Goal: Complete application form

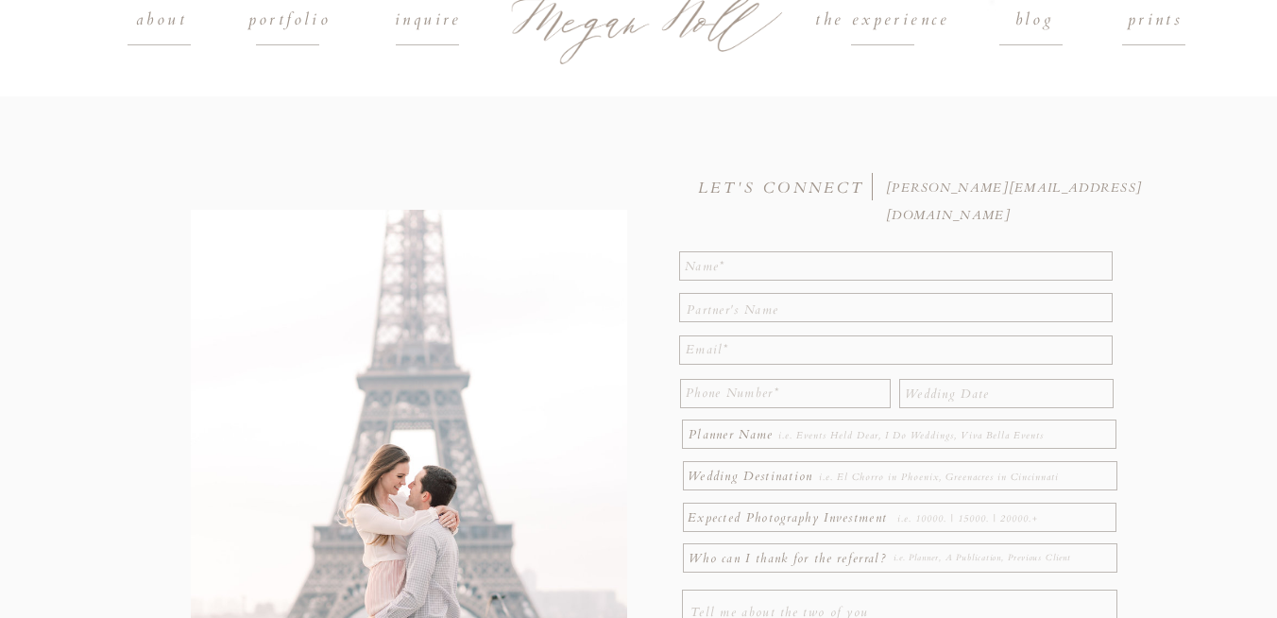
scroll to position [108, 0]
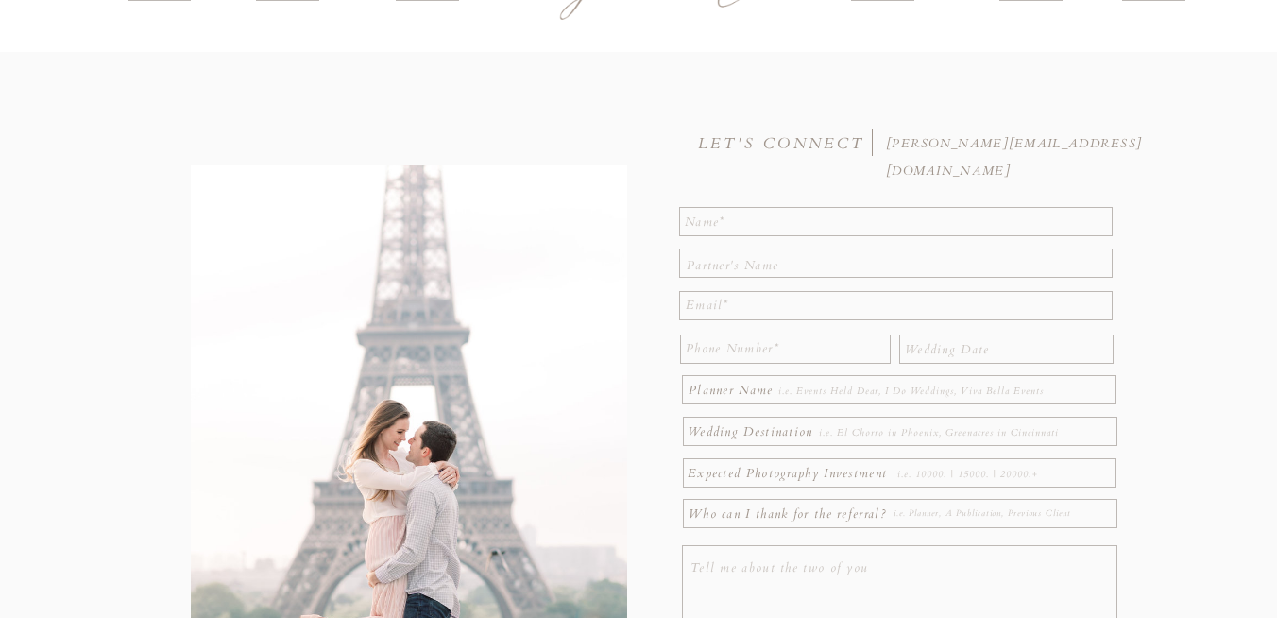
click at [688, 216] on textarea at bounding box center [897, 221] width 424 height 24
type textarea "[PERSON_NAME]"
click at [695, 258] on textarea at bounding box center [897, 262] width 423 height 21
type textarea "n/a"
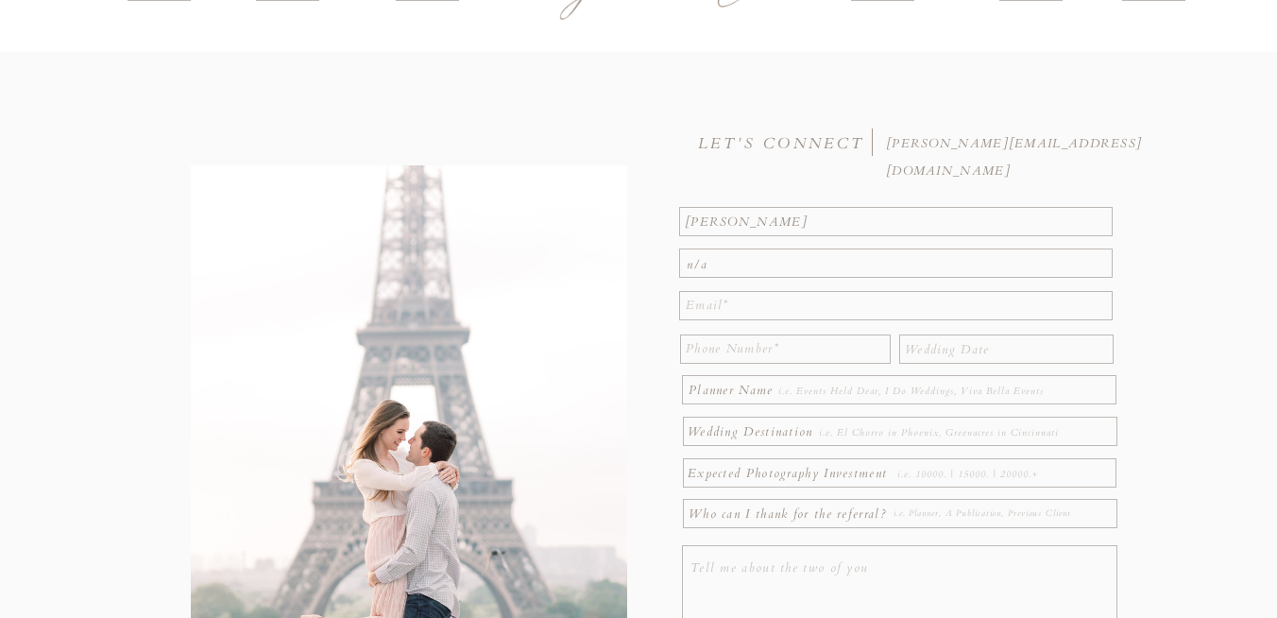
click at [698, 298] on textarea at bounding box center [899, 305] width 426 height 27
type textarea "[PERSON_NAME][EMAIL_ADDRESS][PERSON_NAME][DOMAIN_NAME]"
click at [695, 354] on textarea at bounding box center [785, 348] width 198 height 27
type textarea "n/a"
click at [856, 389] on textarea at bounding box center [927, 391] width 299 height 21
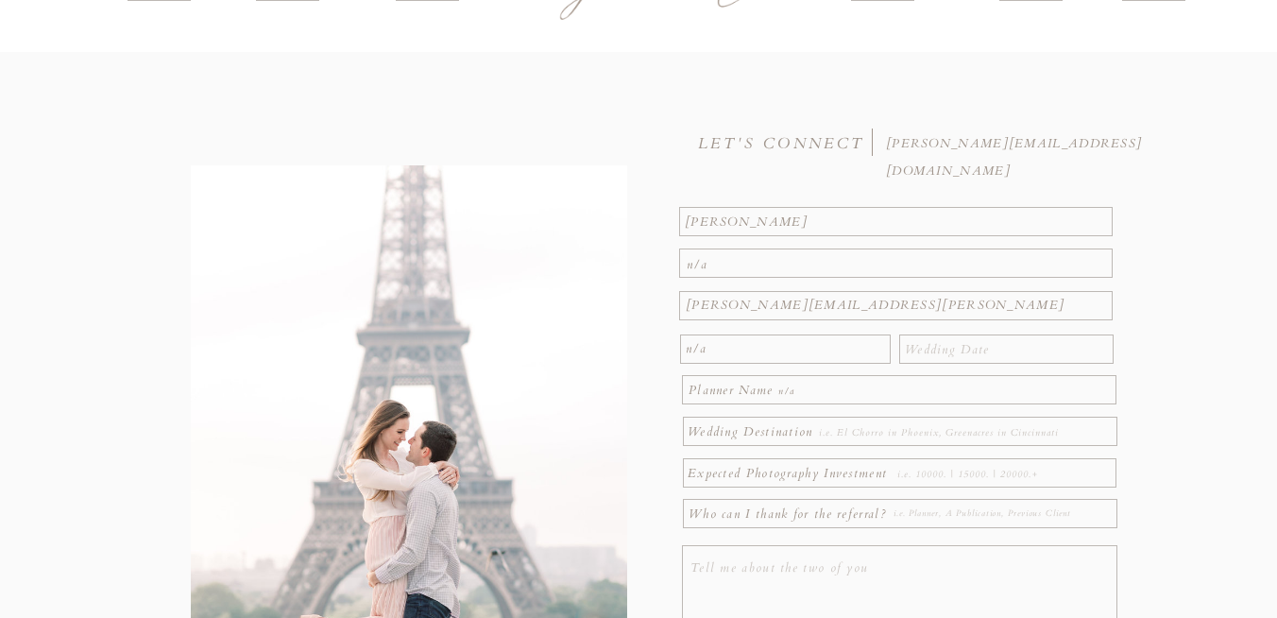
type textarea "n/a"
click at [868, 423] on textarea at bounding box center [954, 432] width 270 height 21
type textarea "n/a"
click at [915, 473] on textarea at bounding box center [1004, 474] width 215 height 21
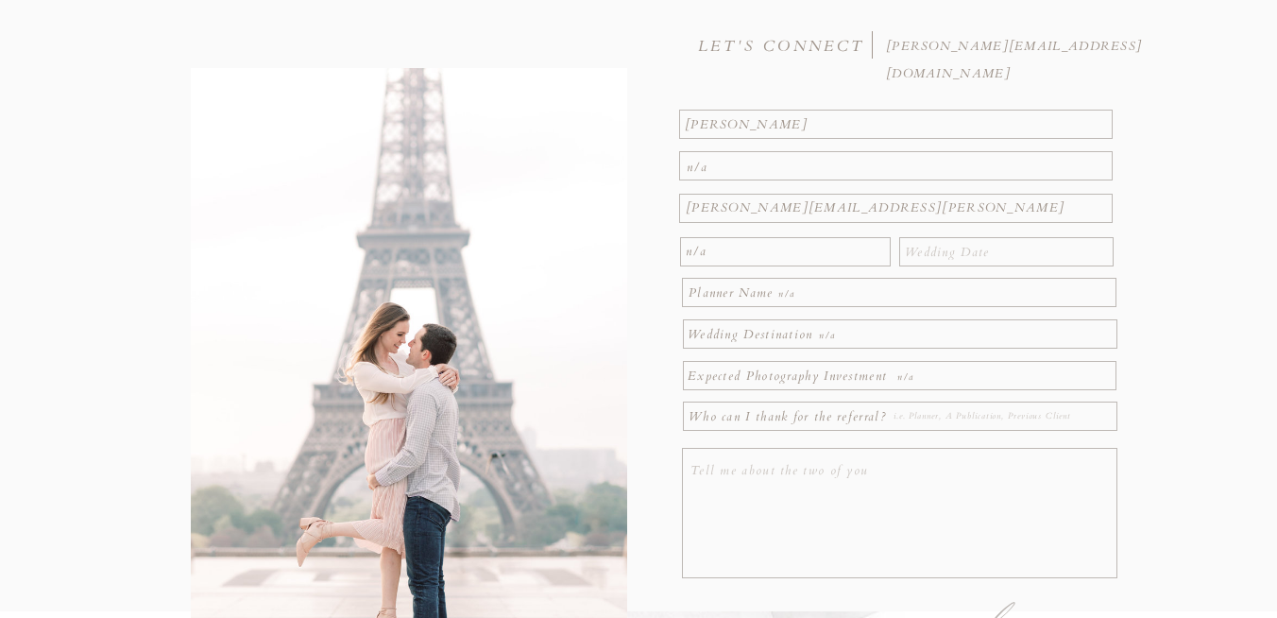
scroll to position [133, 0]
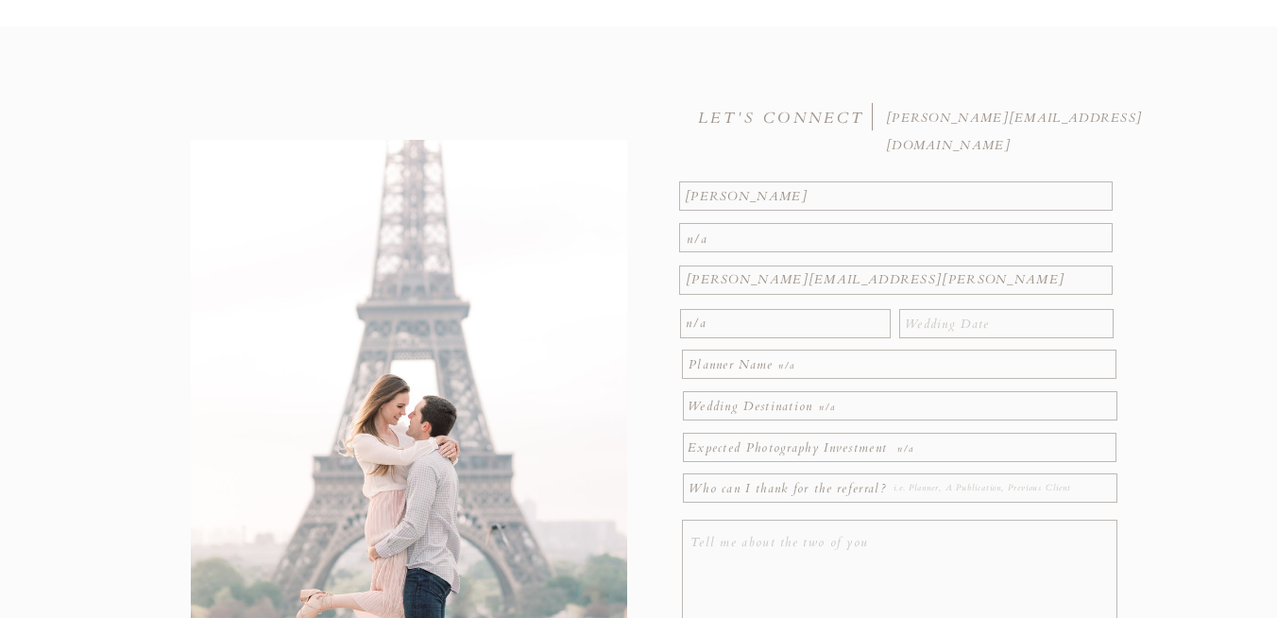
type textarea "n/a"
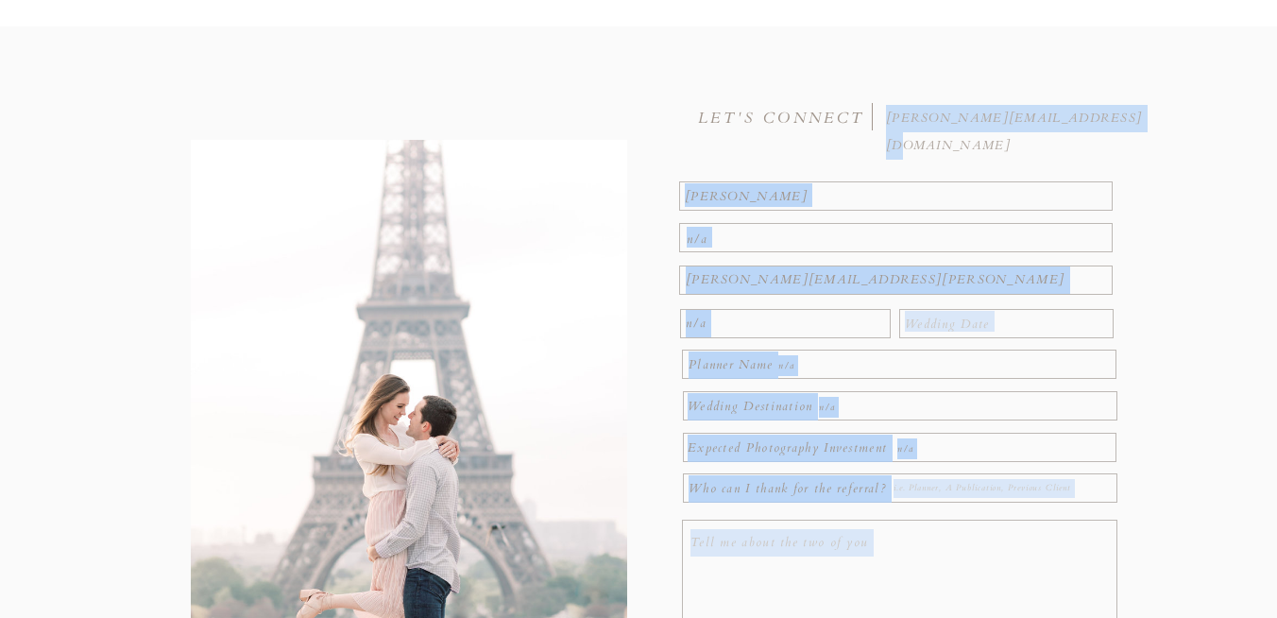
drag, startPoint x: 880, startPoint y: 120, endPoint x: 1092, endPoint y: 116, distance: 212.5
click at [1092, 116] on div "send Who can I thank for the referral? n/a Expected Photography Investment n/a …" at bounding box center [638, 418] width 1133 height 786
copy div "send Who can I thank for the referral? Expected Photography Investment Wedding …"
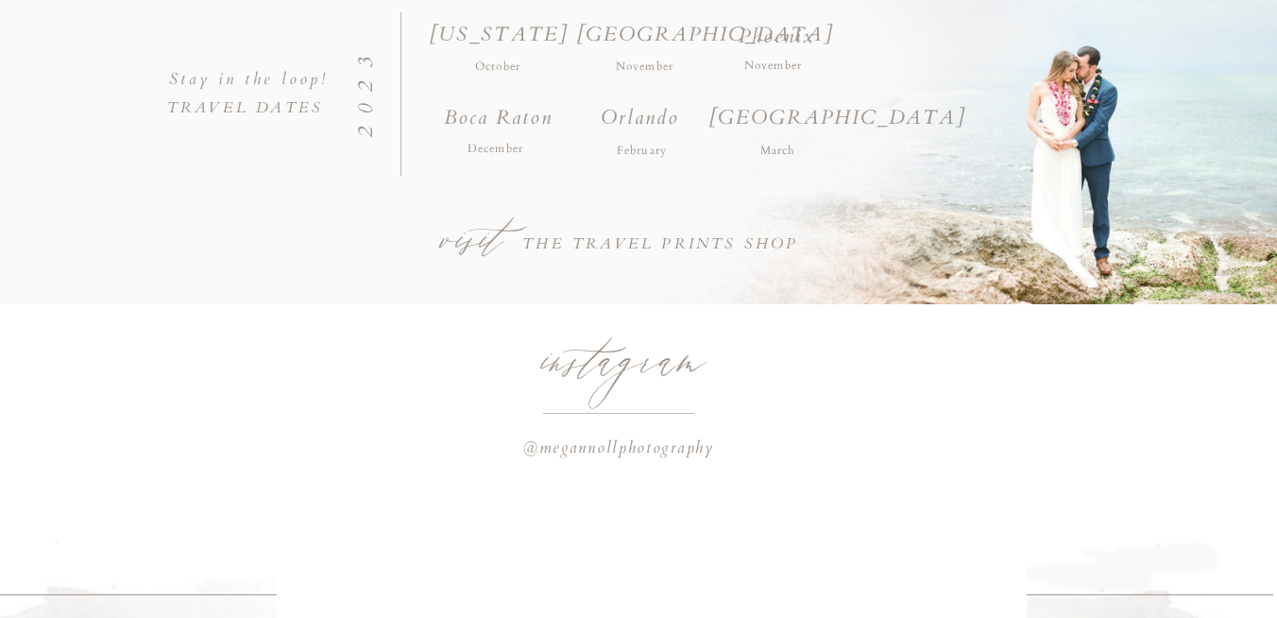
scroll to position [1278, 0]
